Goal: Transaction & Acquisition: Purchase product/service

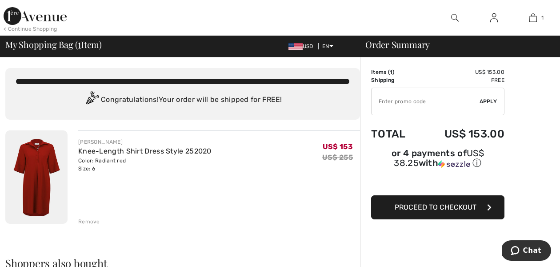
type input "NEW15"
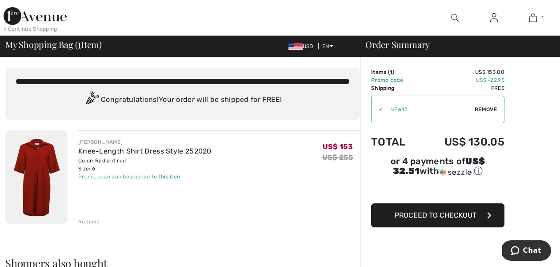
click at [493, 16] on img at bounding box center [495, 17] width 8 height 11
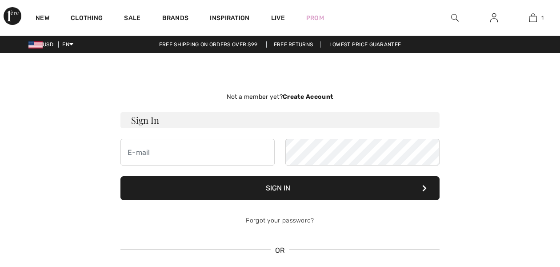
checkbox input "true"
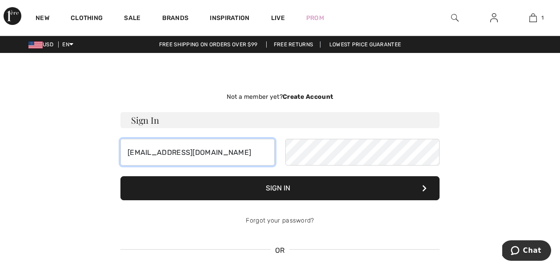
type input "hawk3254@columbus.rr.com"
click at [240, 188] on button "Sign In" at bounding box center [280, 188] width 319 height 24
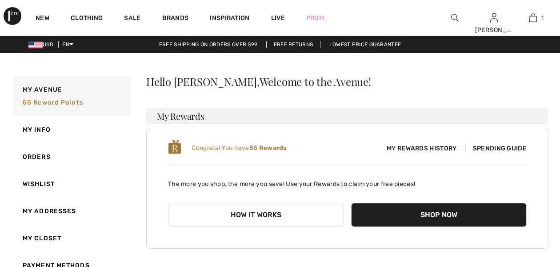
checkbox input "true"
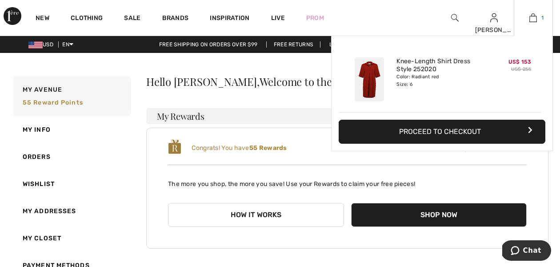
click at [539, 14] on link "1" at bounding box center [534, 17] width 38 height 11
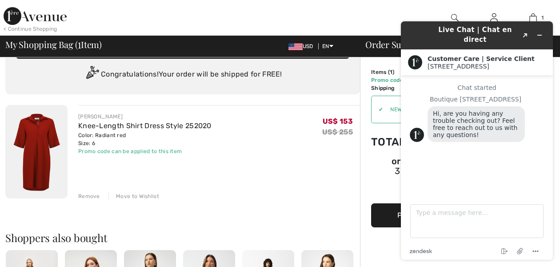
scroll to position [28, 0]
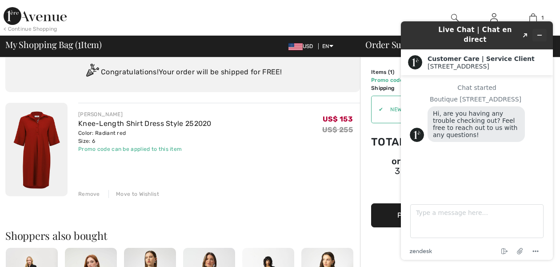
click at [539, 32] on icon "Minimize widget" at bounding box center [540, 35] width 6 height 6
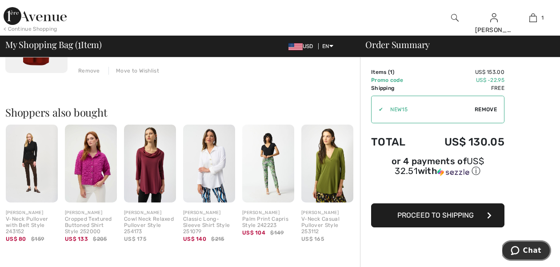
scroll to position [151, 0]
click at [421, 215] on span "Proceed to Shipping" at bounding box center [436, 215] width 76 height 8
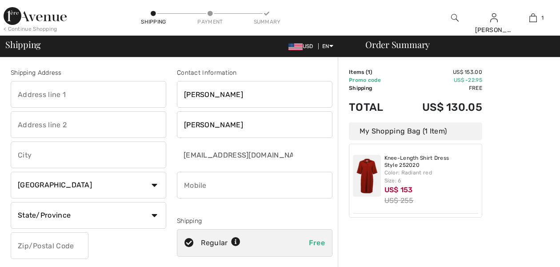
checkbox input "true"
type input "1"
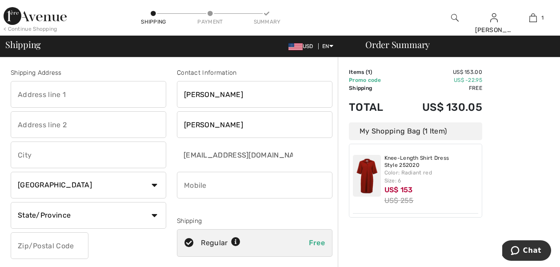
click at [36, 93] on input "text" at bounding box center [89, 94] width 156 height 27
click at [161, 94] on input "text" at bounding box center [89, 94] width 156 height 27
type input "[STREET_ADDRESS]"
type input "Powell"
select select "0"
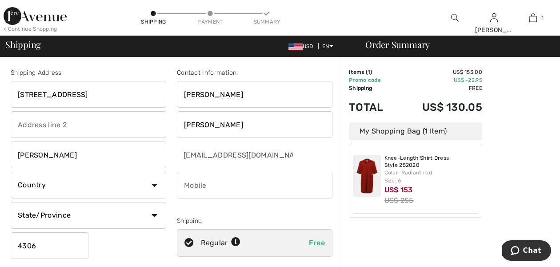
type input "43065"
type input "OH"
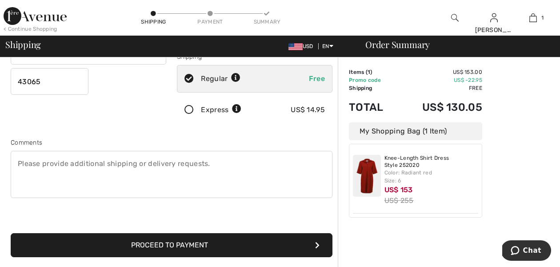
scroll to position [165, 0]
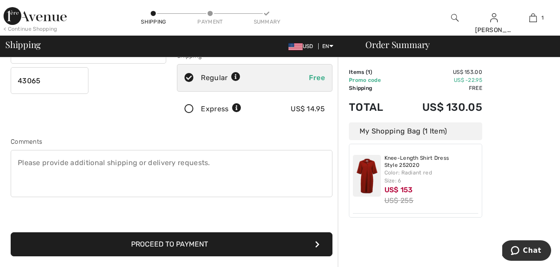
click at [141, 243] on button "Proceed to Payment" at bounding box center [172, 244] width 322 height 24
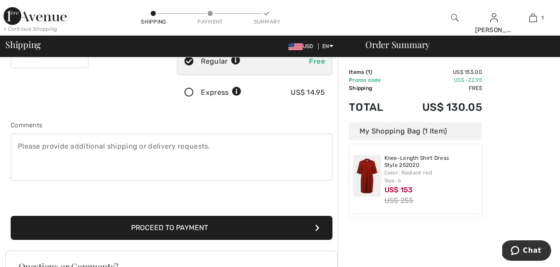
scroll to position [210, 0]
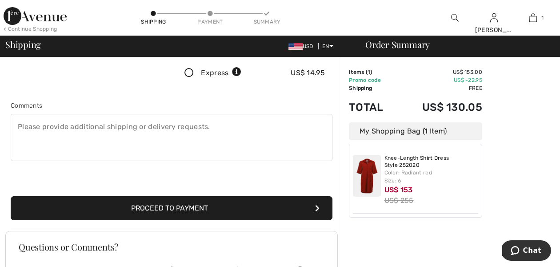
type input "6142266915"
click at [165, 206] on button "Proceed to Payment" at bounding box center [172, 208] width 322 height 24
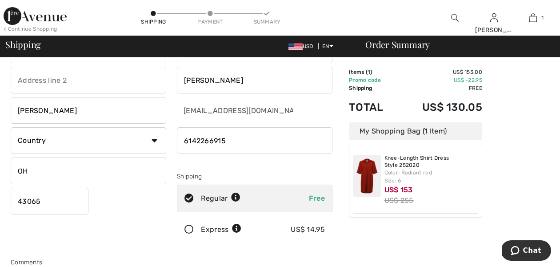
scroll to position [45, 0]
select select "US"
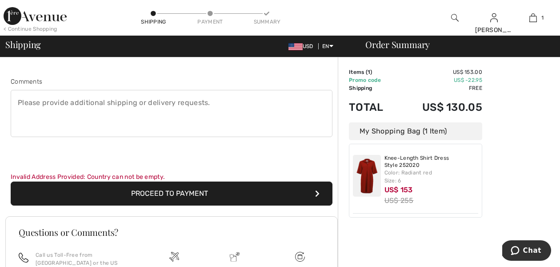
scroll to position [229, 0]
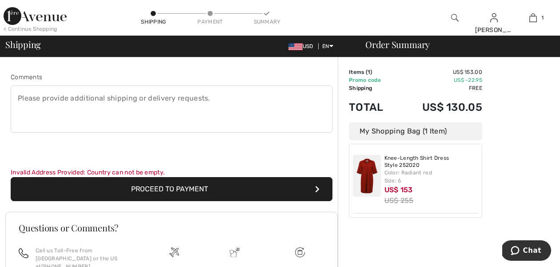
click at [118, 189] on button "Proceed to Payment" at bounding box center [172, 189] width 322 height 24
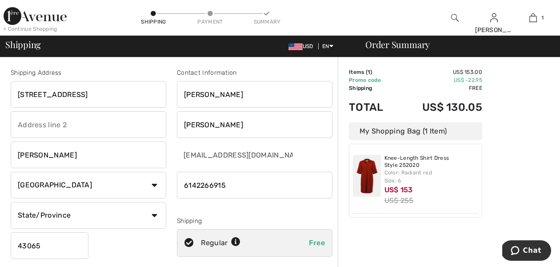
scroll to position [0, 0]
select select "OH"
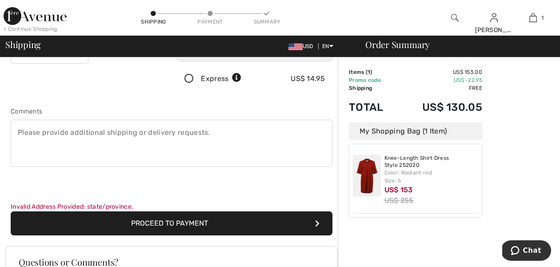
scroll to position [265, 0]
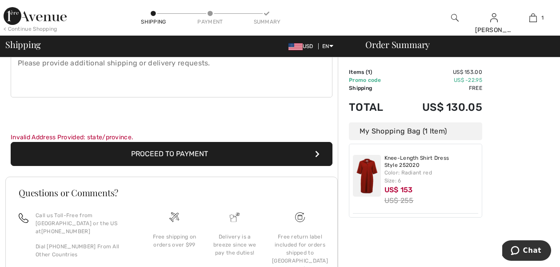
click at [160, 155] on button "Proceed to Payment" at bounding box center [172, 154] width 322 height 24
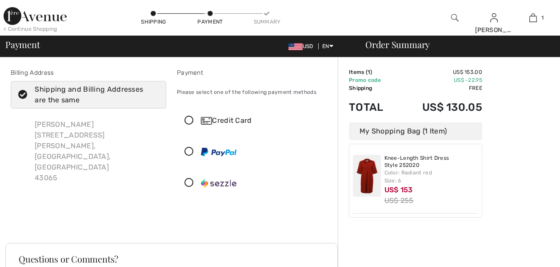
checkbox input "true"
click at [187, 124] on icon at bounding box center [189, 120] width 24 height 9
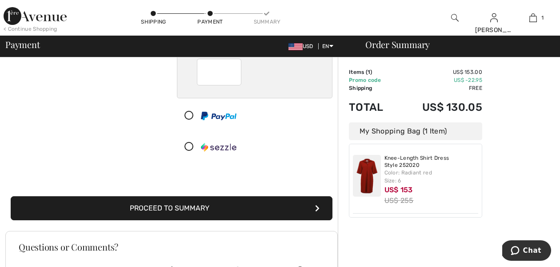
scroll to position [139, 0]
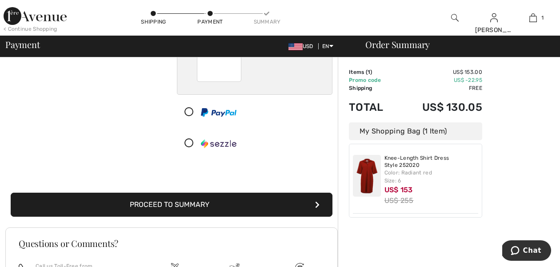
click at [246, 204] on button "Proceed to Summary" at bounding box center [172, 205] width 322 height 24
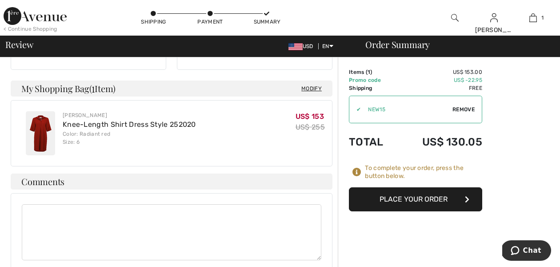
scroll to position [220, 0]
click at [399, 197] on button "Place Your Order" at bounding box center [415, 199] width 133 height 24
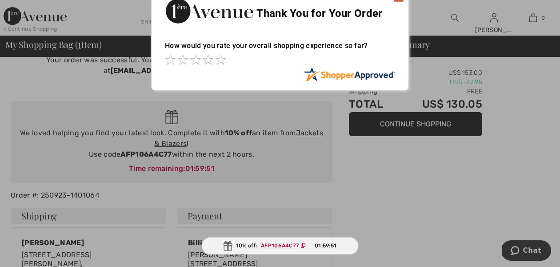
scroll to position [33, 0]
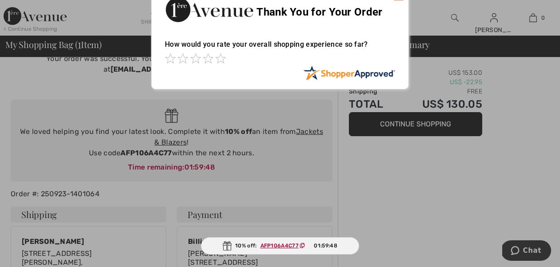
click at [410, 191] on div at bounding box center [280, 133] width 560 height 267
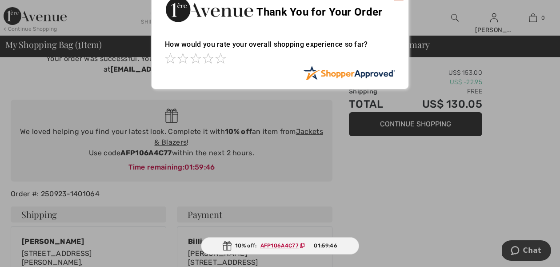
click at [410, 191] on div at bounding box center [280, 133] width 560 height 267
